Goal: Unclear

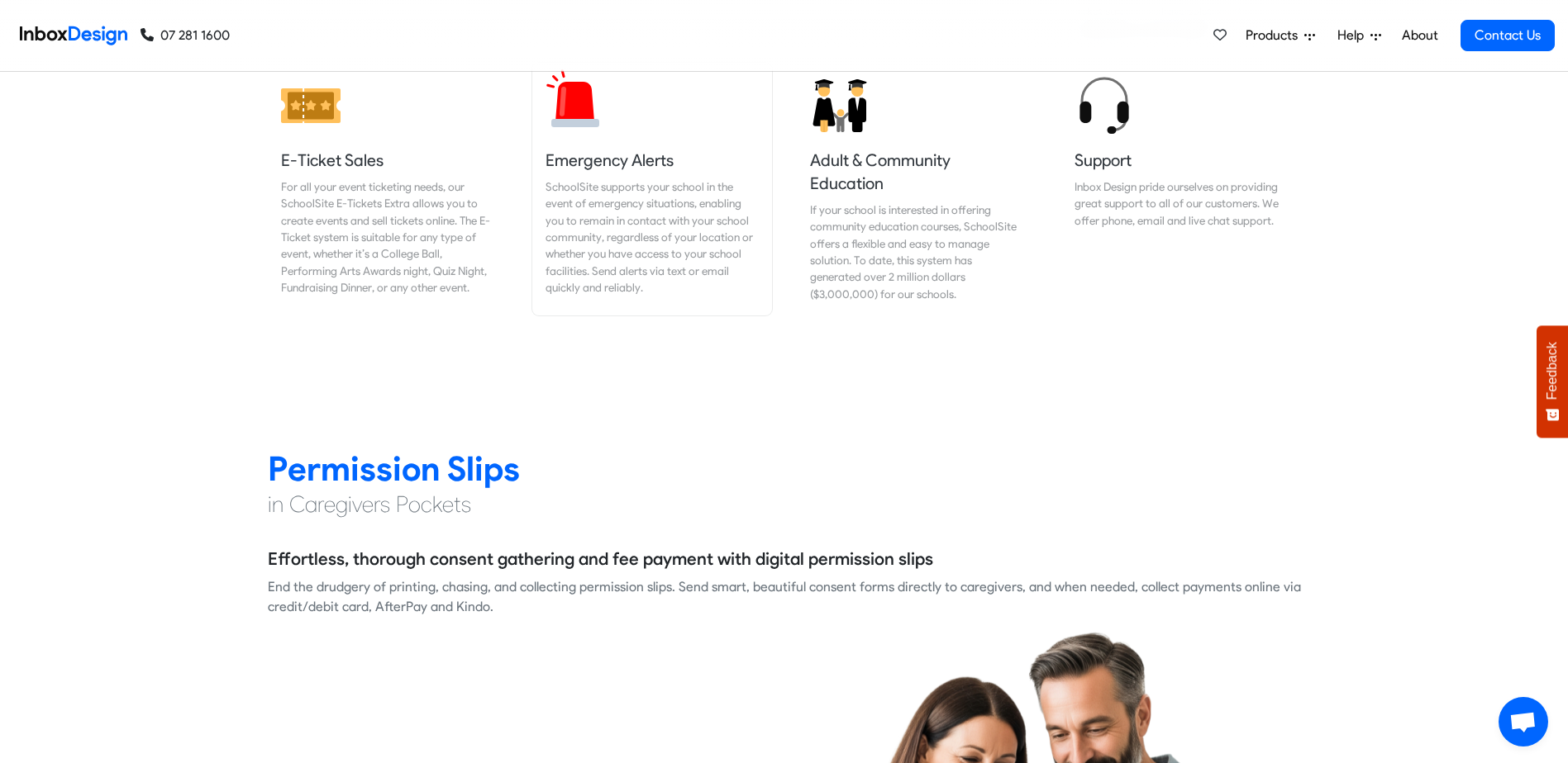
scroll to position [2313, 0]
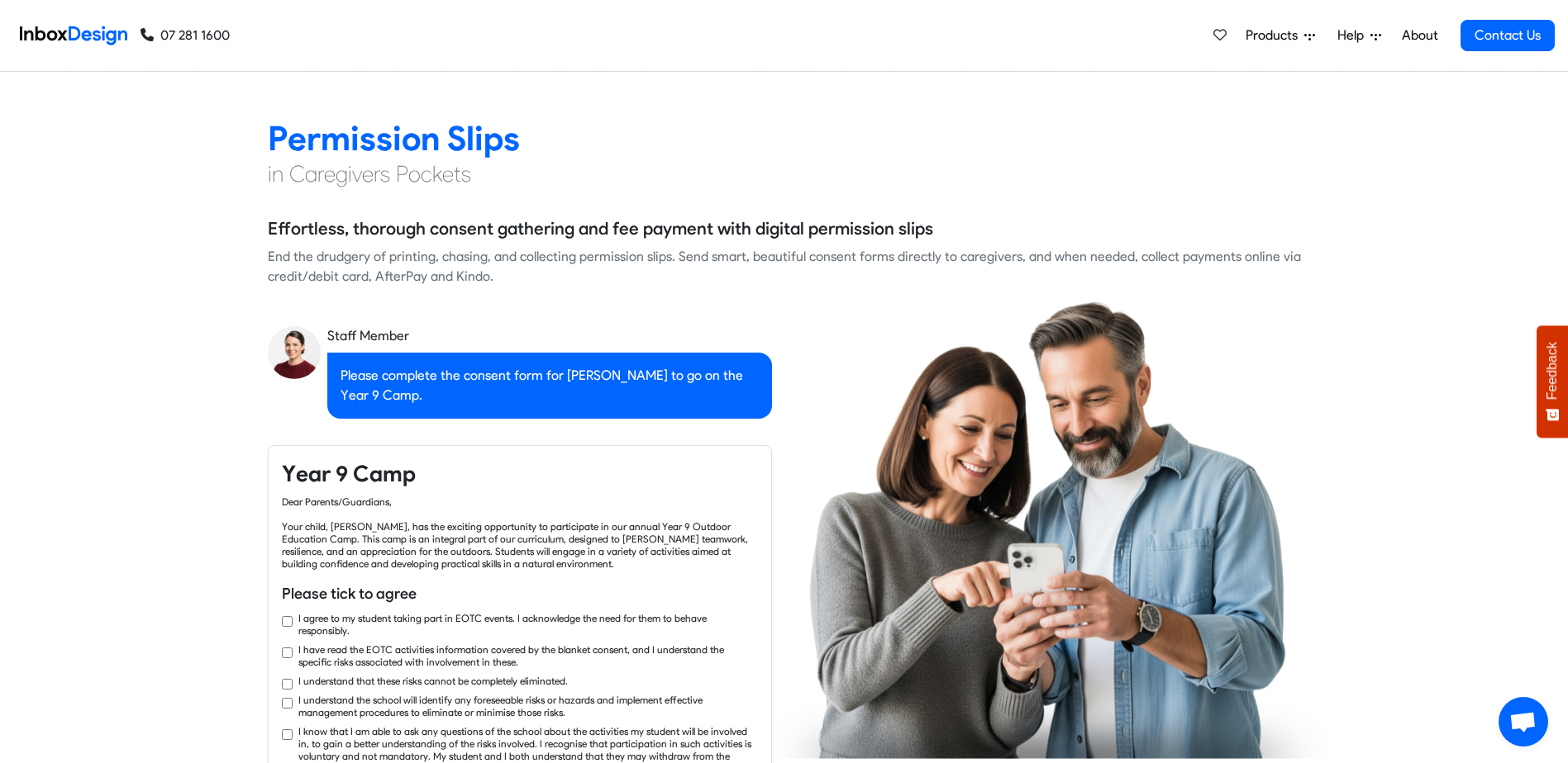
checkbox input "true"
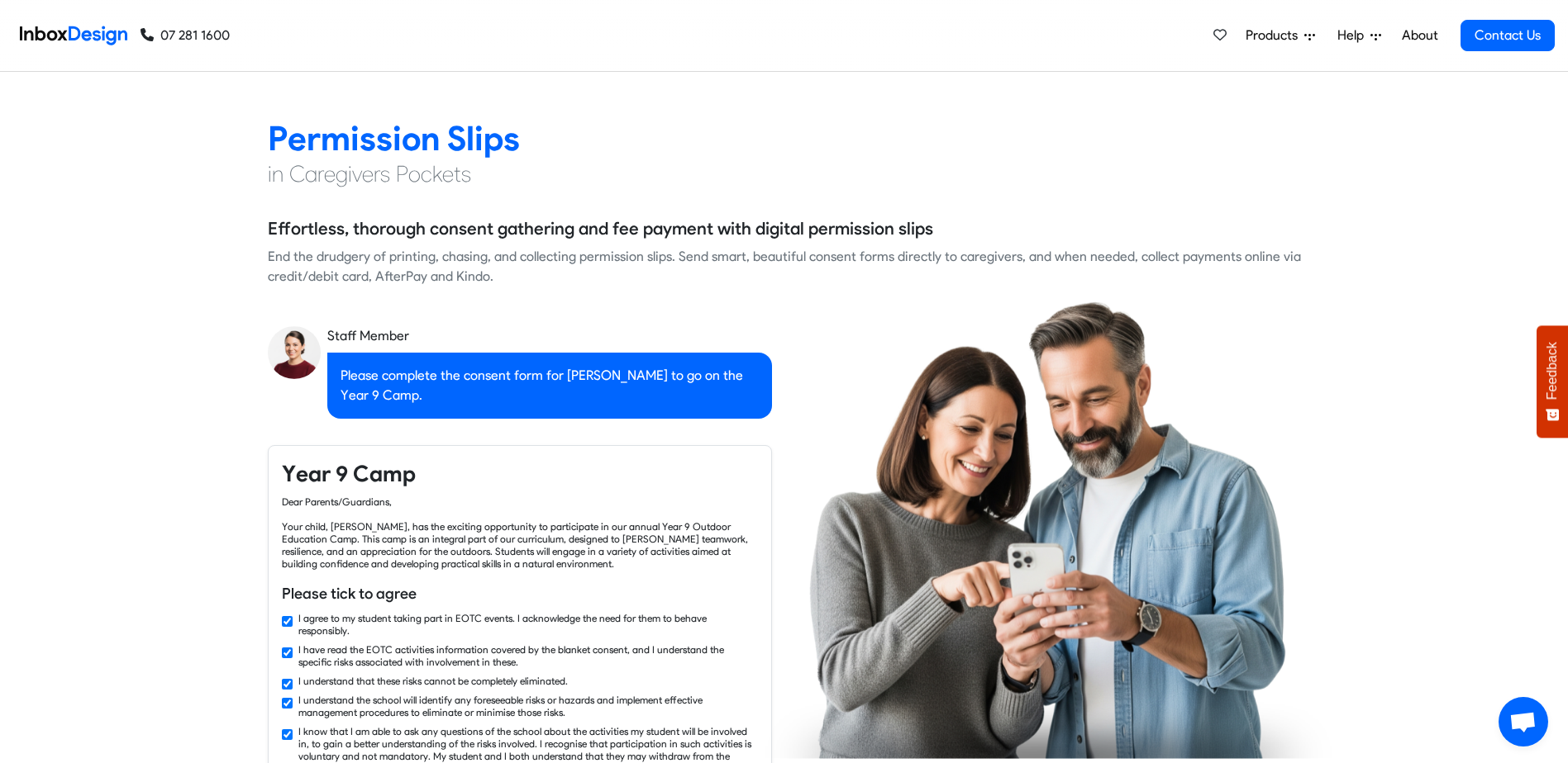
checkbox input "true"
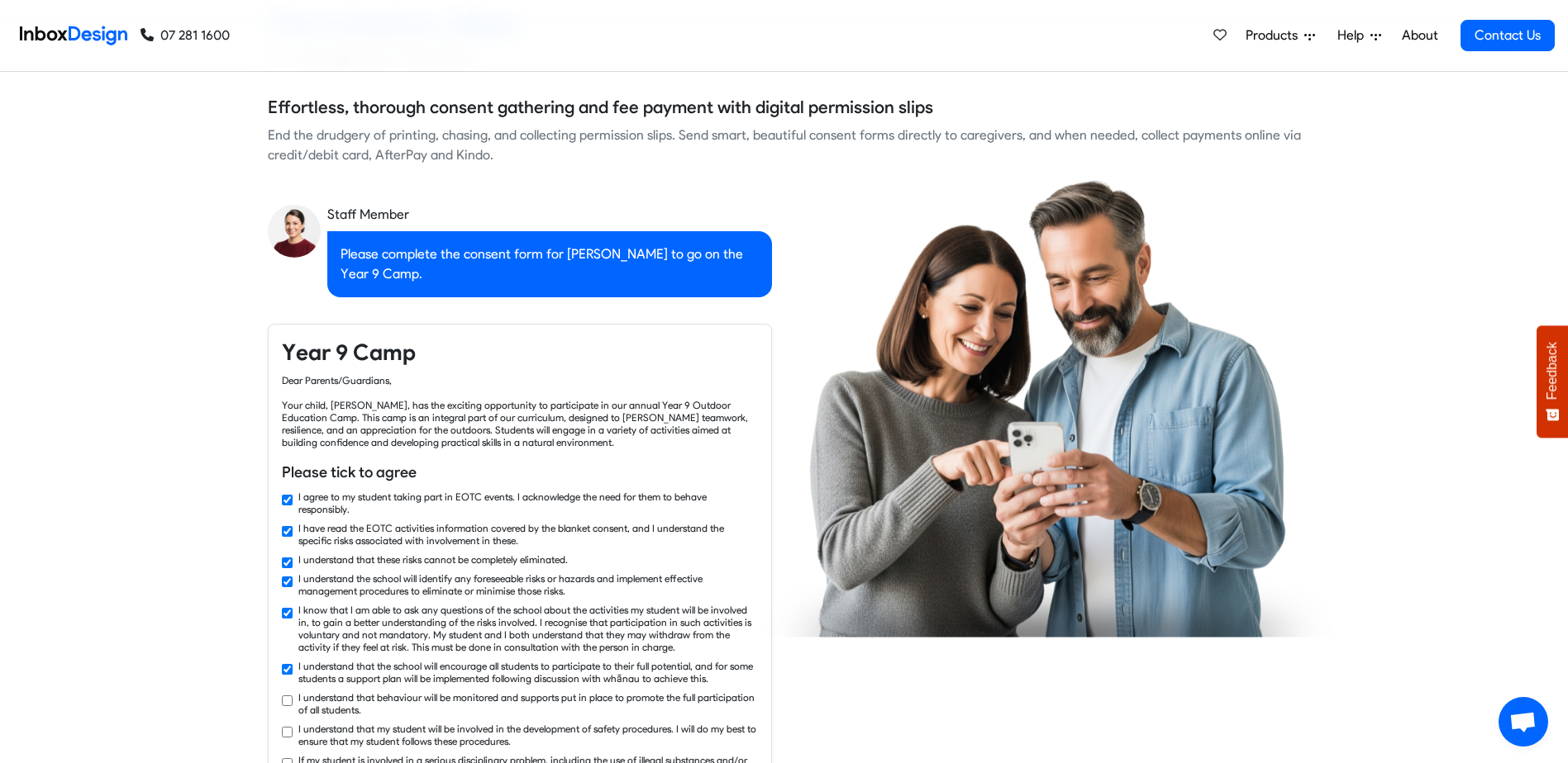
checkbox input "true"
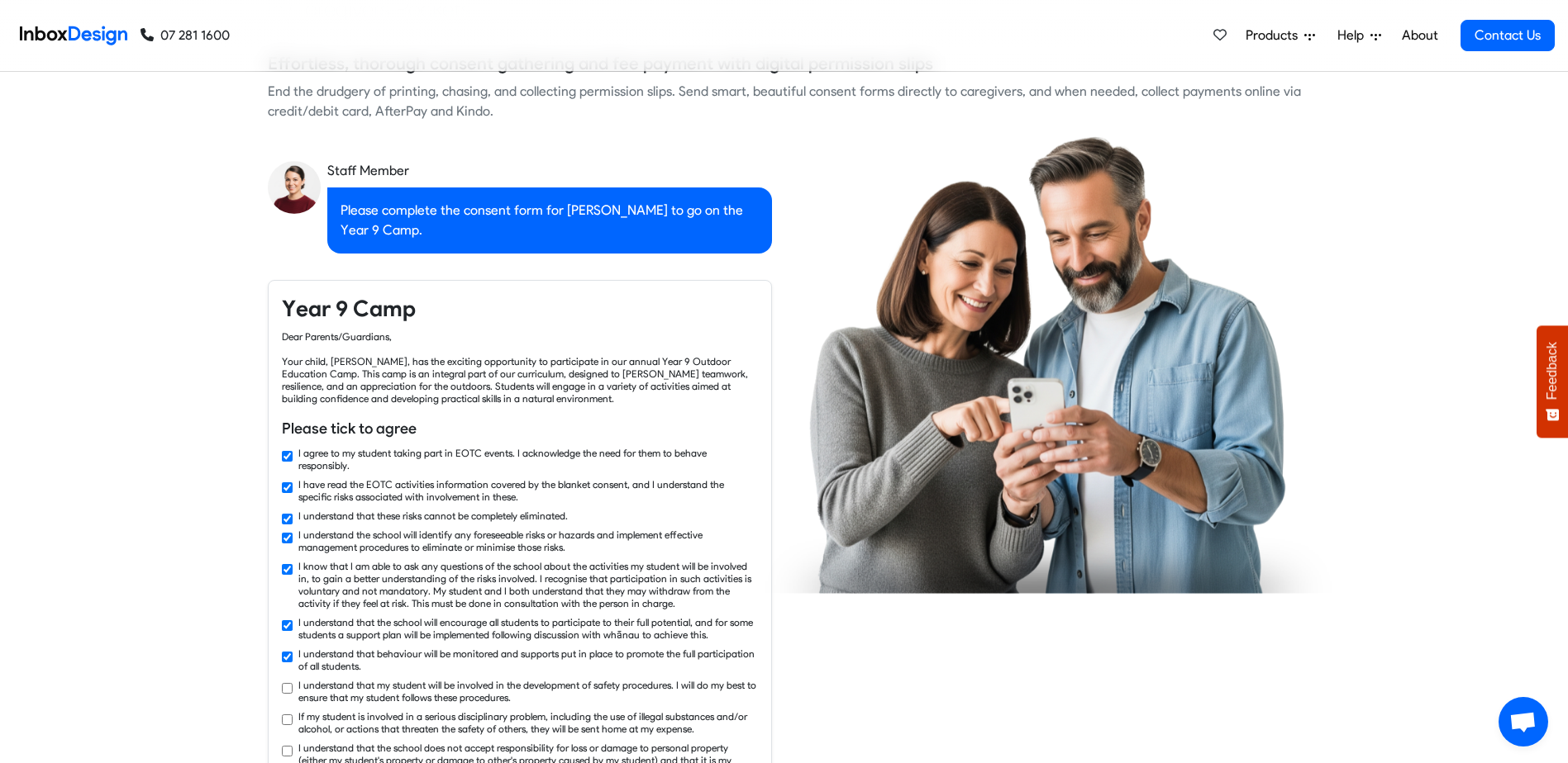
checkbox input "true"
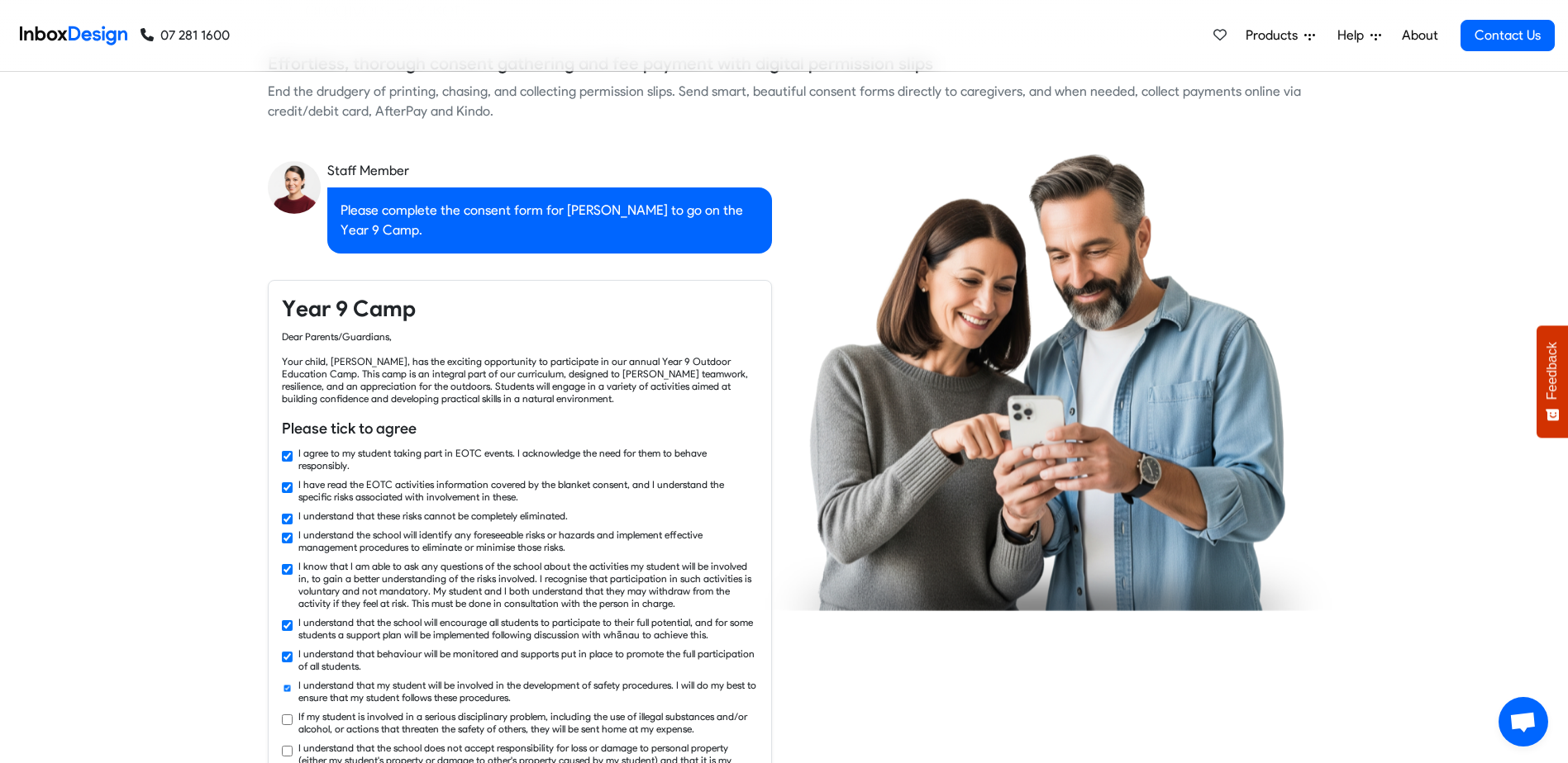
scroll to position [2561, 0]
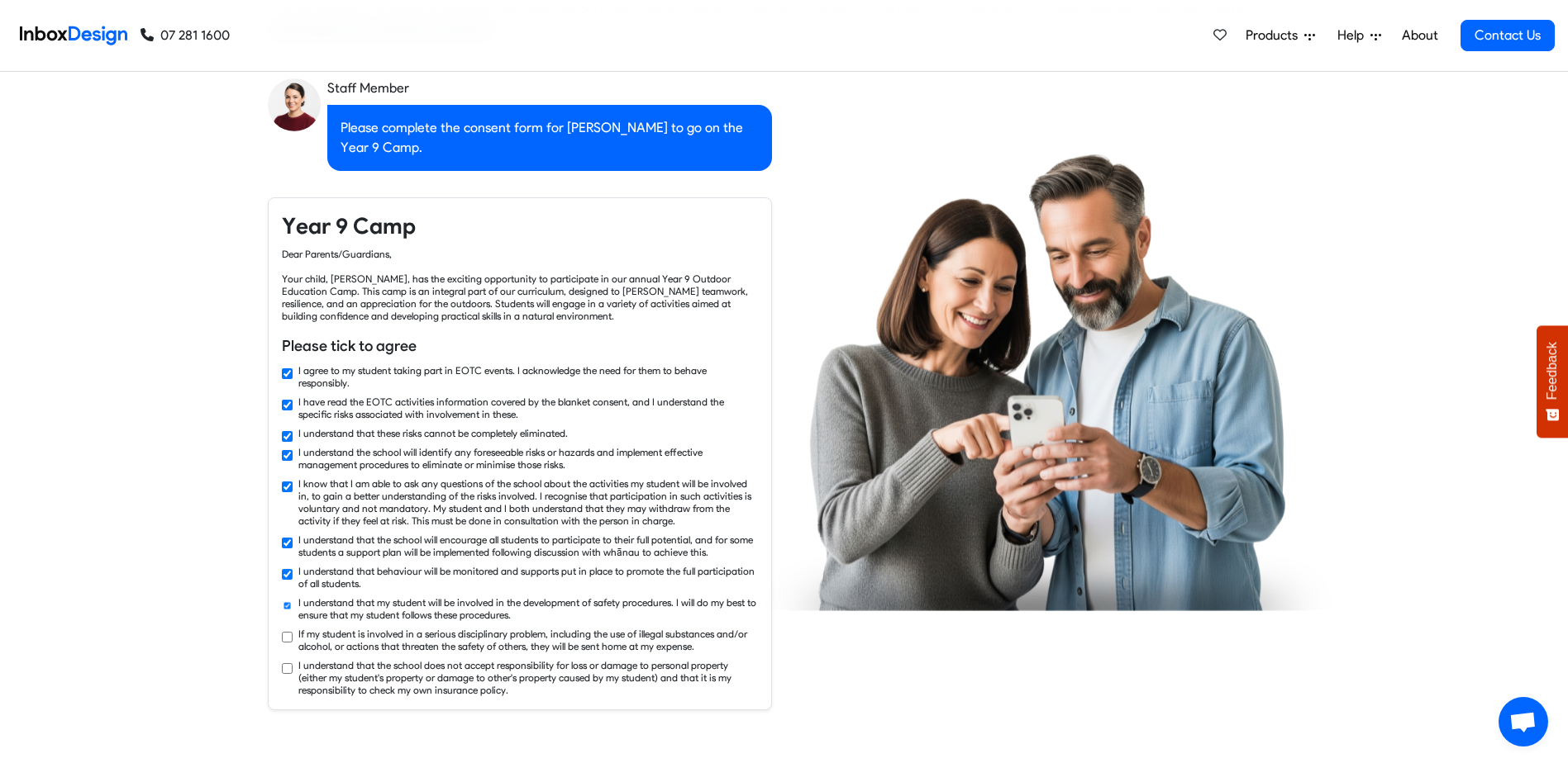
checkbox input "true"
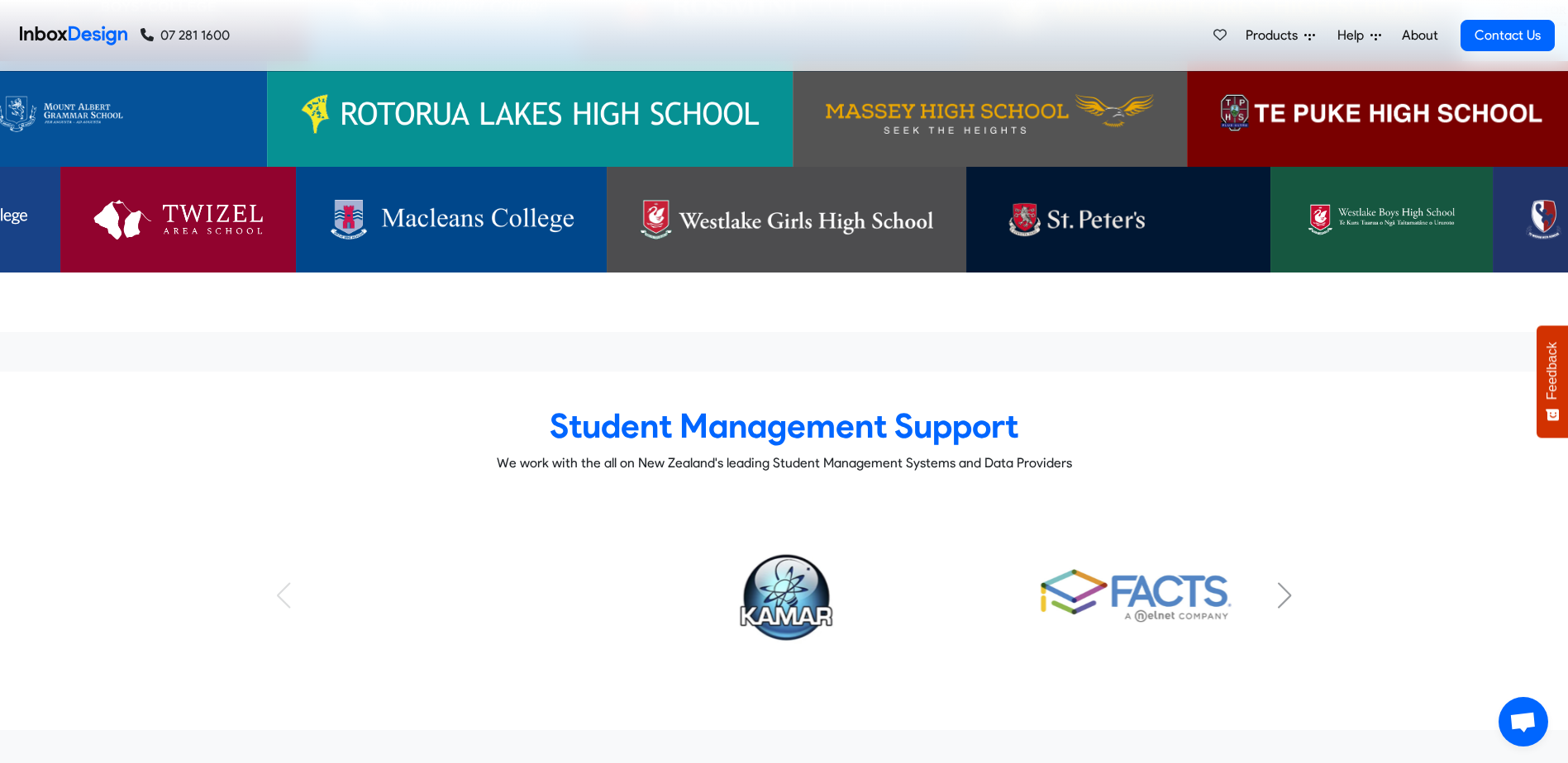
scroll to position [5453, 0]
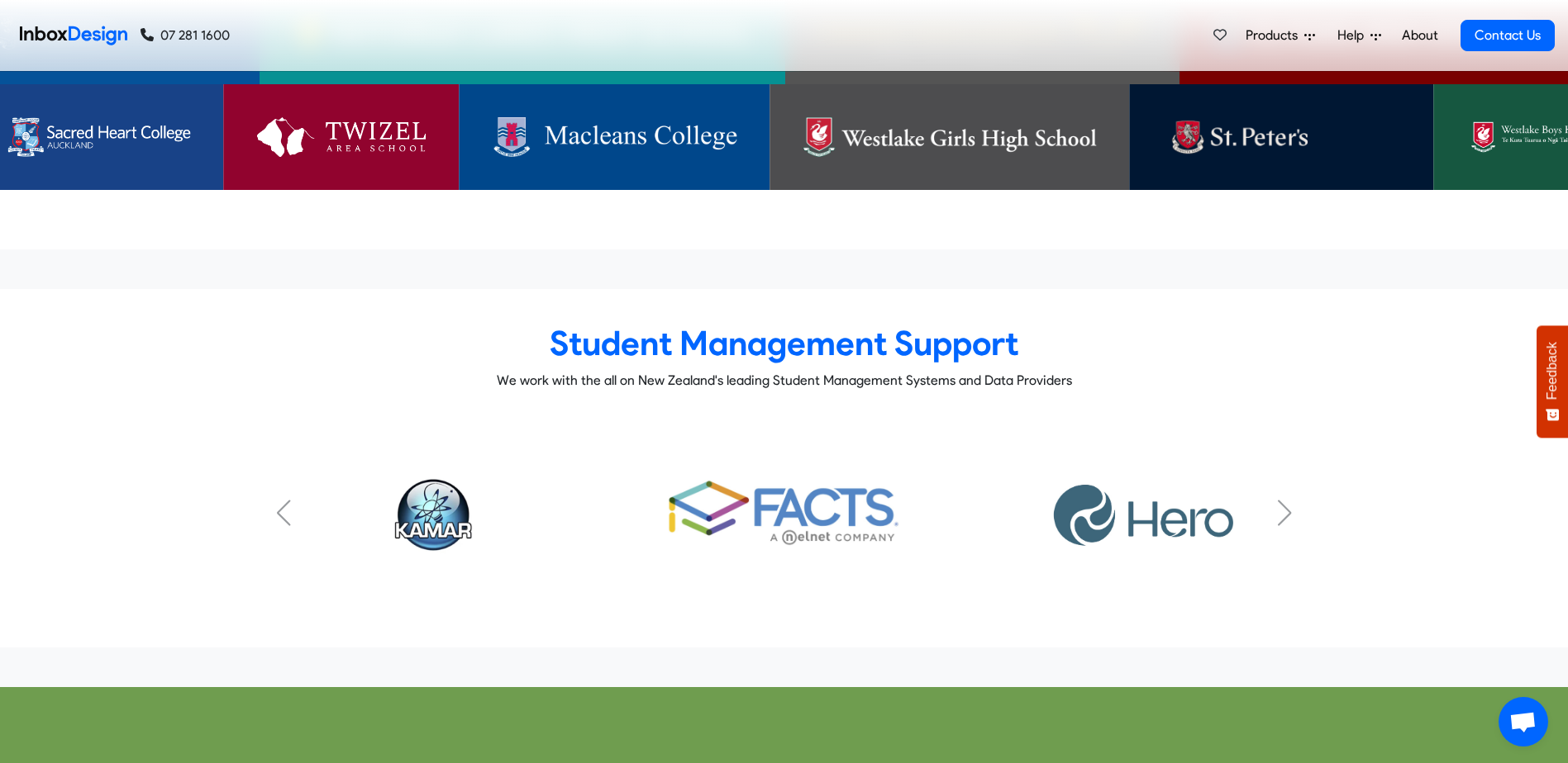
click at [1287, 500] on div "Next slide" at bounding box center [1285, 513] width 17 height 26
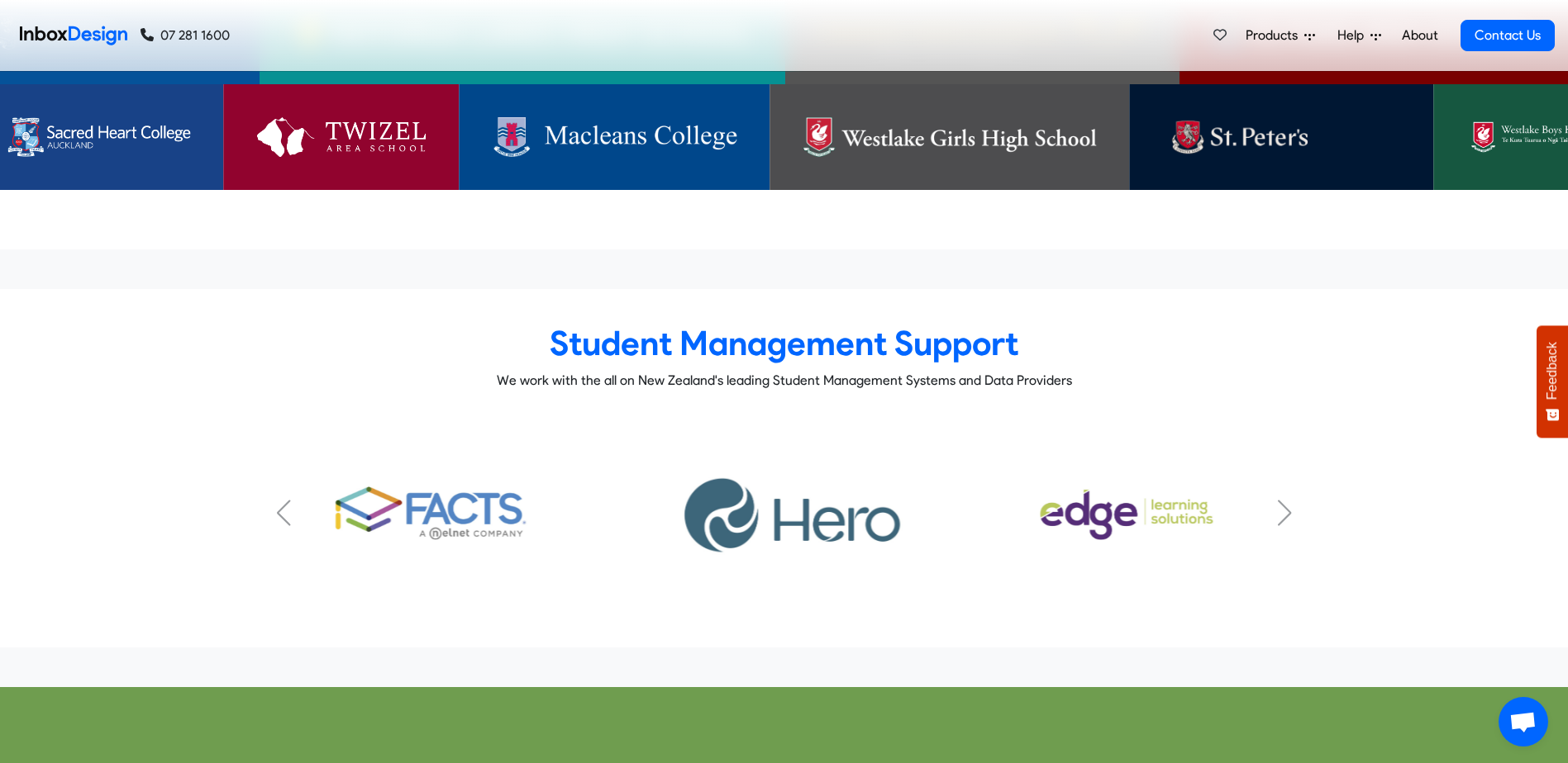
click at [1287, 500] on div "Next slide" at bounding box center [1285, 513] width 17 height 26
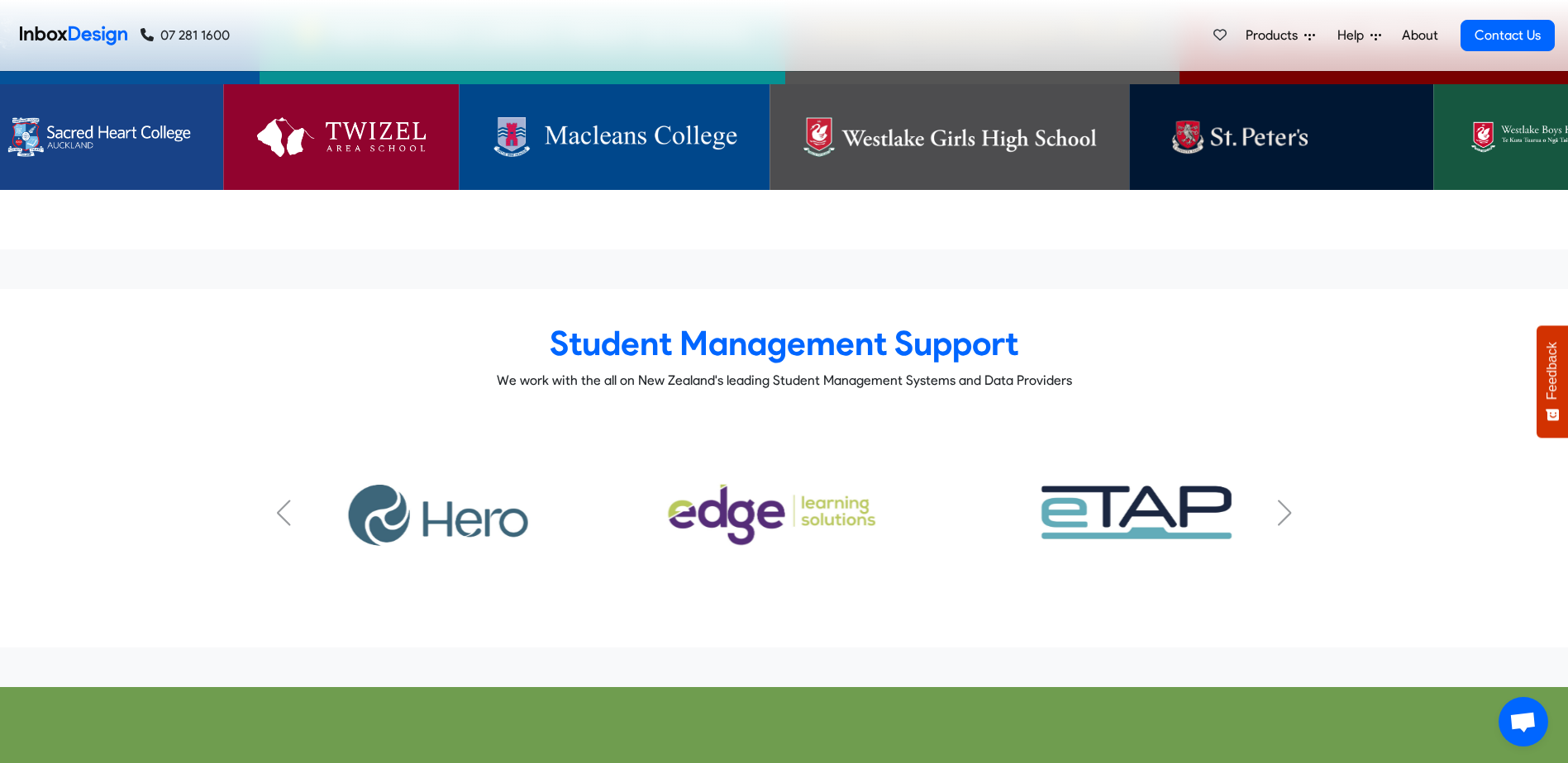
click at [1287, 500] on div "Next slide" at bounding box center [1285, 513] width 17 height 26
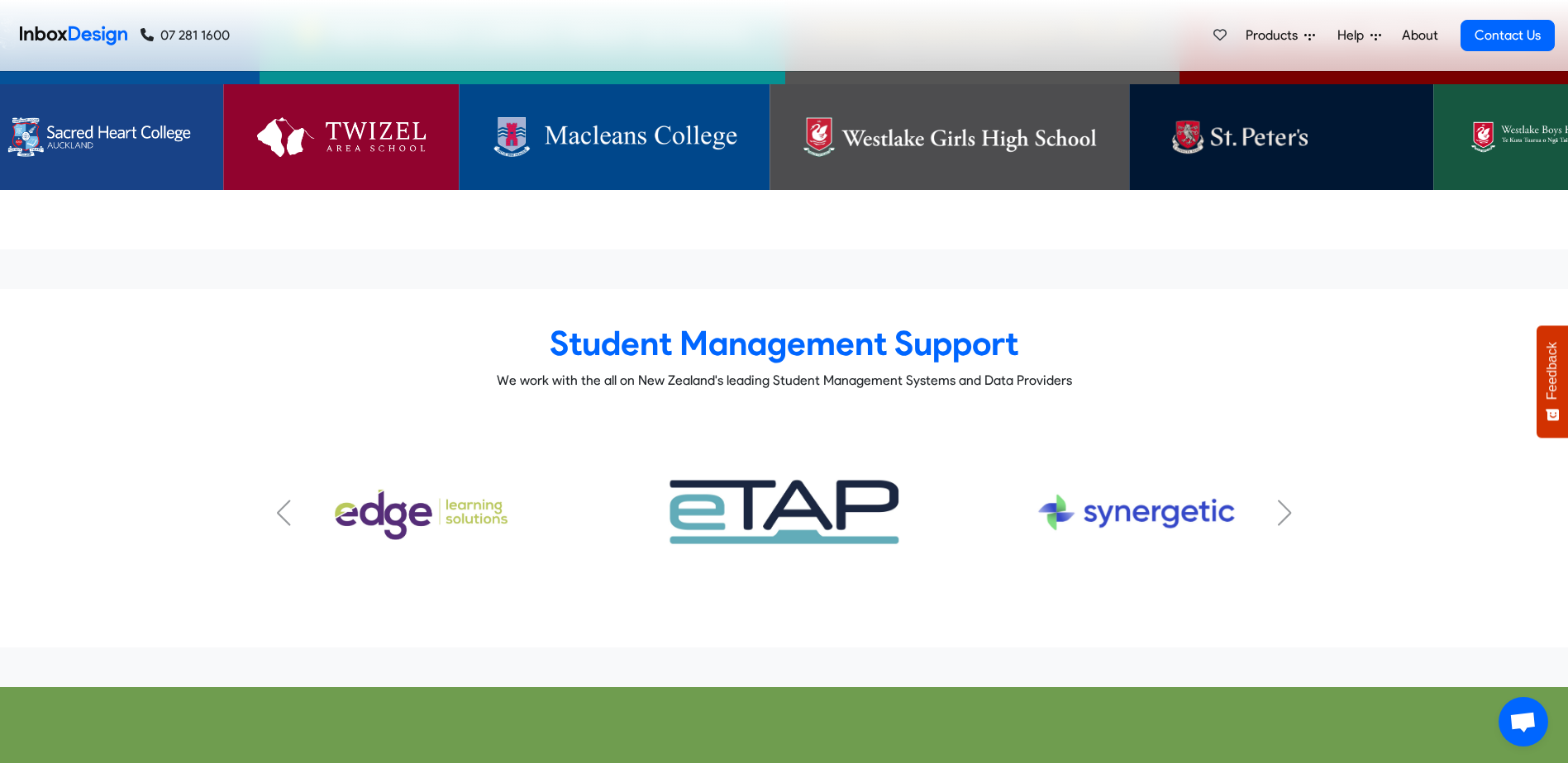
click at [1287, 500] on div "Next slide" at bounding box center [1285, 513] width 17 height 26
